Goal: Information Seeking & Learning: Learn about a topic

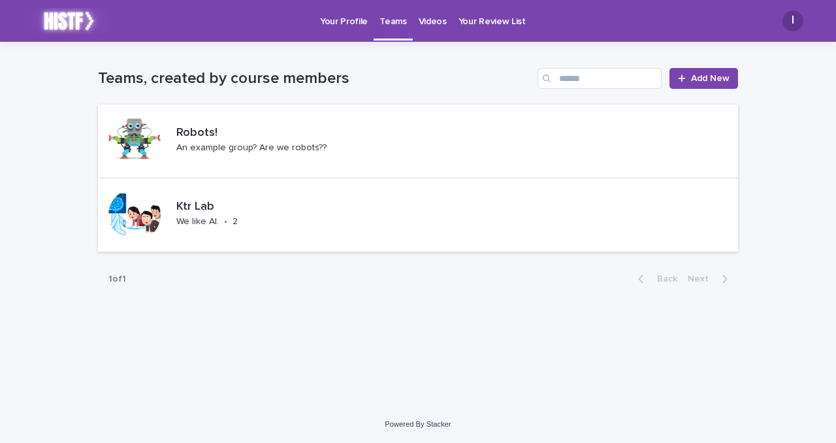
click at [340, 33] on link "Your Profile" at bounding box center [343, 20] width 59 height 41
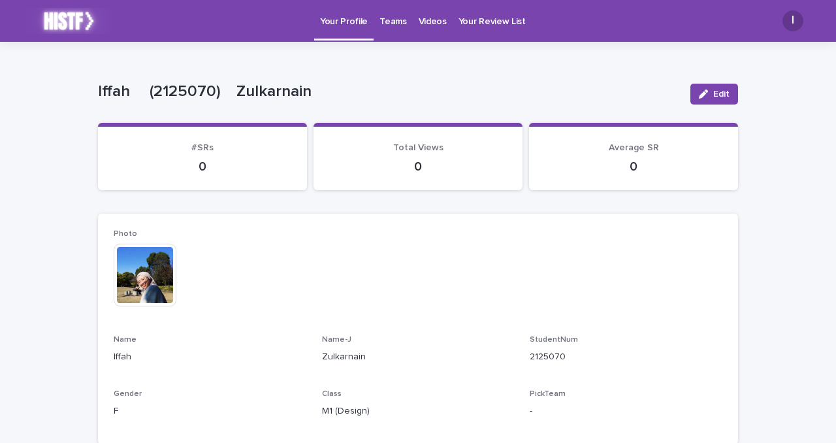
click at [492, 21] on p "Your Review List" at bounding box center [492, 13] width 67 height 27
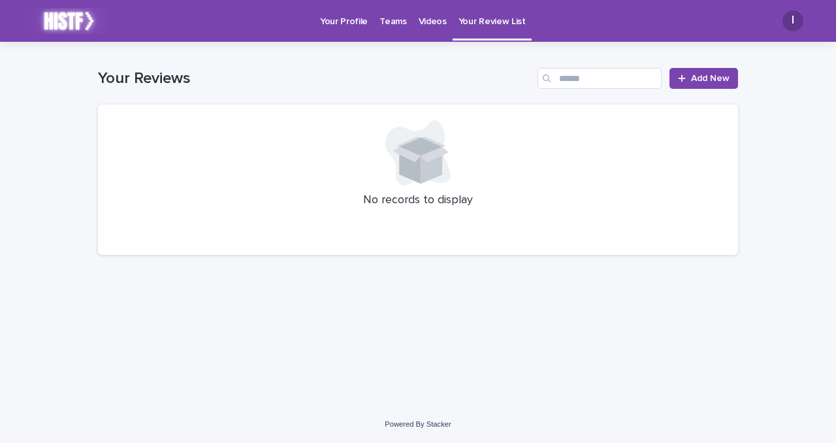
click at [440, 31] on link "Videos" at bounding box center [433, 20] width 40 height 41
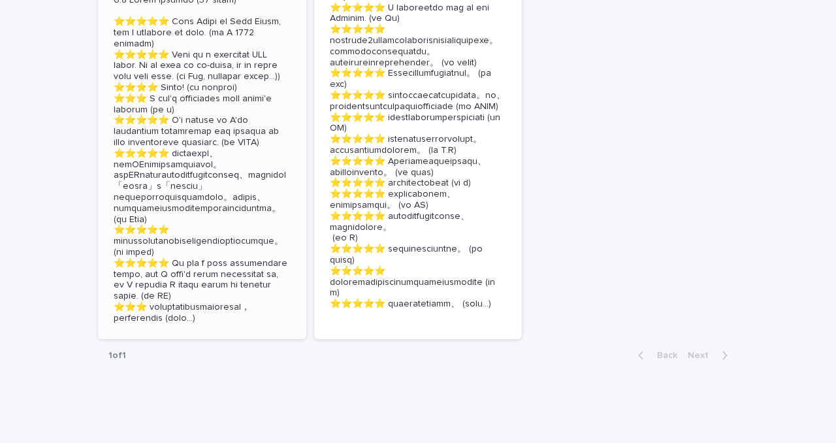
scroll to position [593, 0]
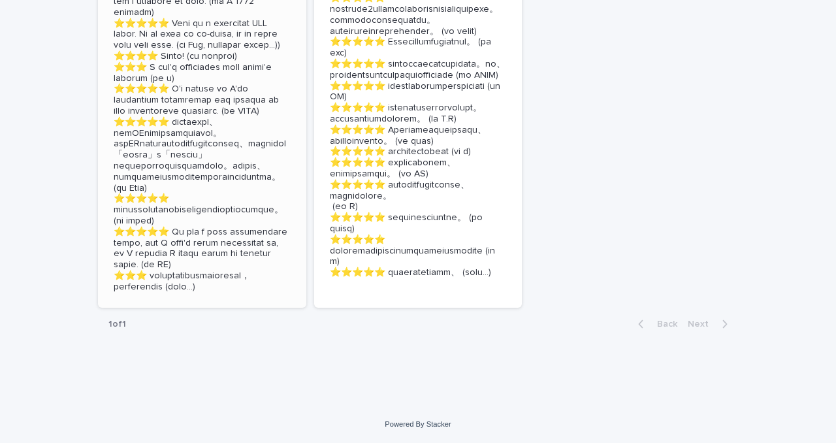
click at [262, 248] on p at bounding box center [202, 127] width 177 height 329
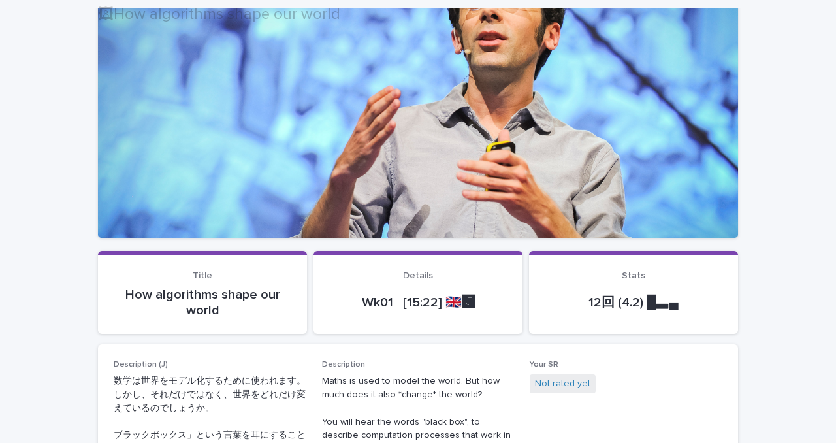
scroll to position [149, 0]
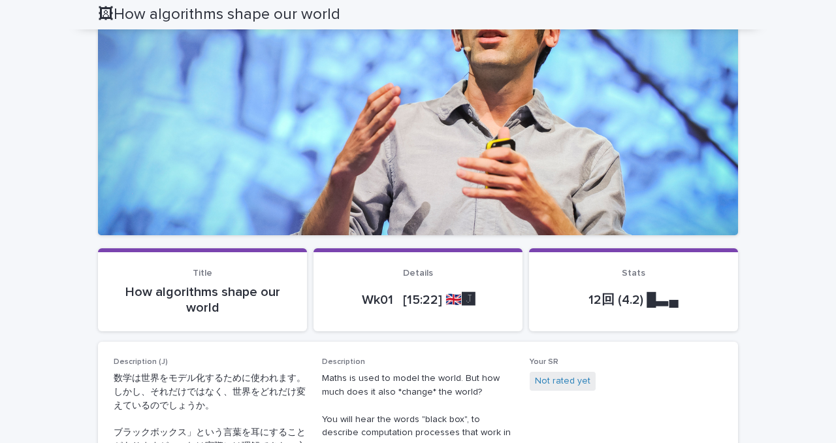
click at [645, 302] on p "12回 (4.2) █▃▄" at bounding box center [634, 300] width 178 height 16
click at [616, 300] on p "12回 (4.2) █▃▄" at bounding box center [634, 300] width 178 height 16
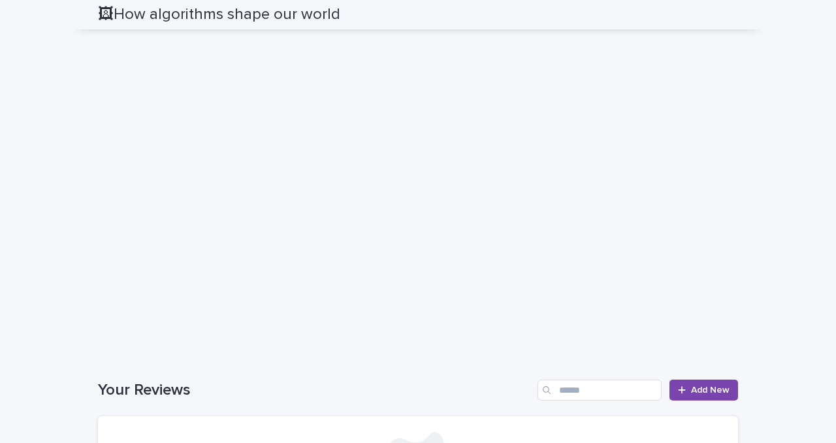
scroll to position [1177, 0]
